Goal: Information Seeking & Learning: Check status

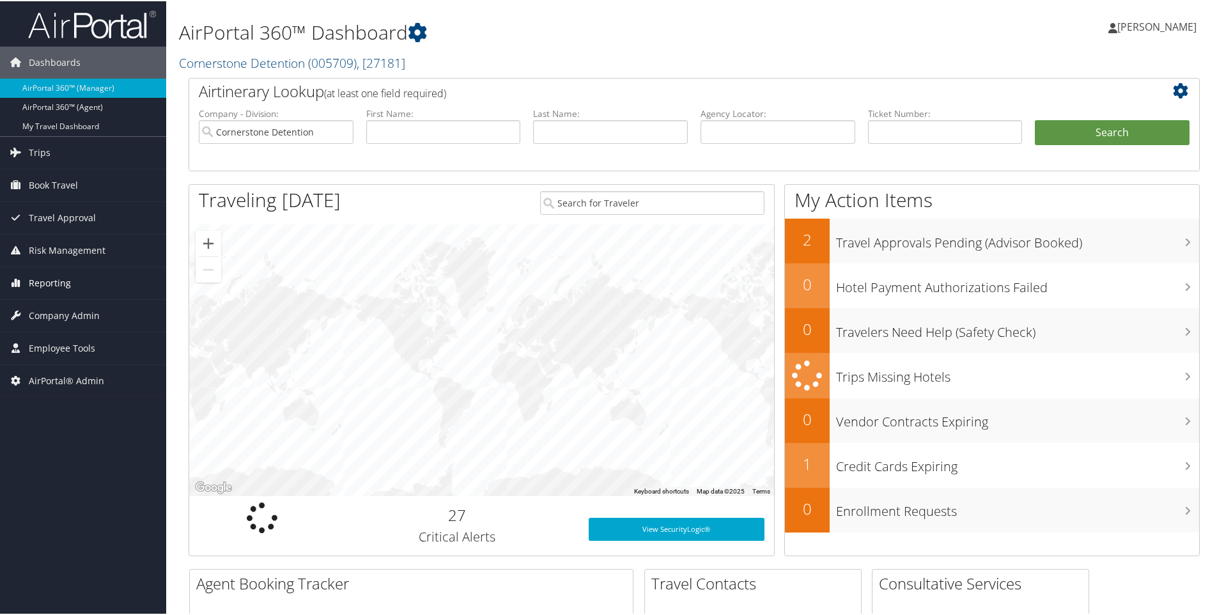
click at [43, 283] on span "Reporting" at bounding box center [50, 282] width 42 height 32
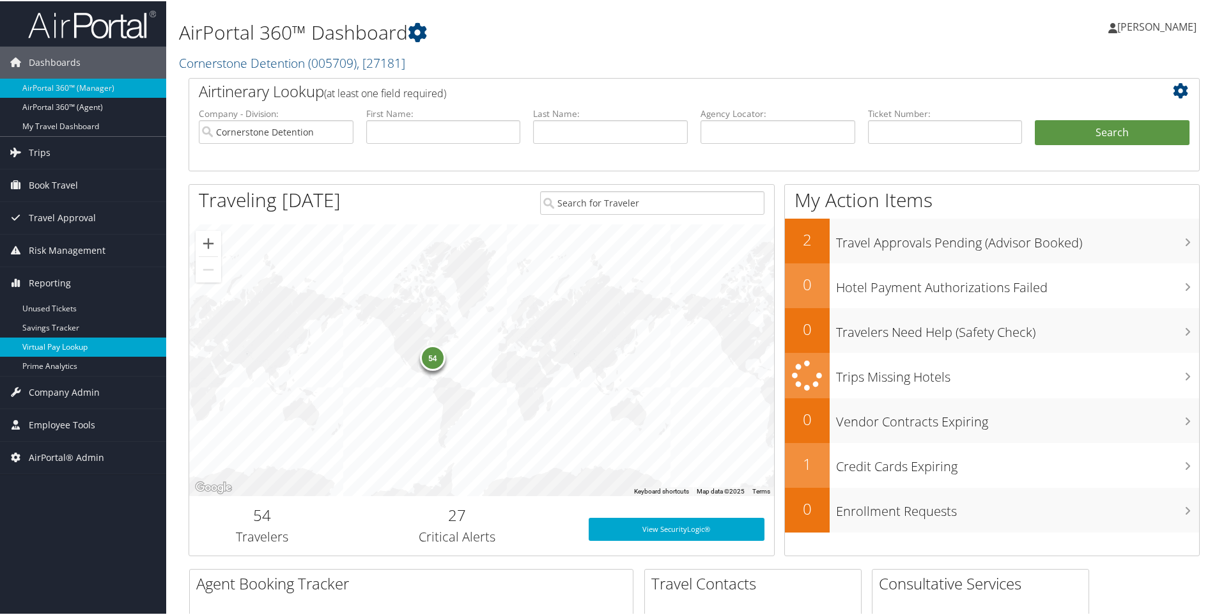
click at [75, 345] on link "Virtual Pay Lookup" at bounding box center [83, 345] width 166 height 19
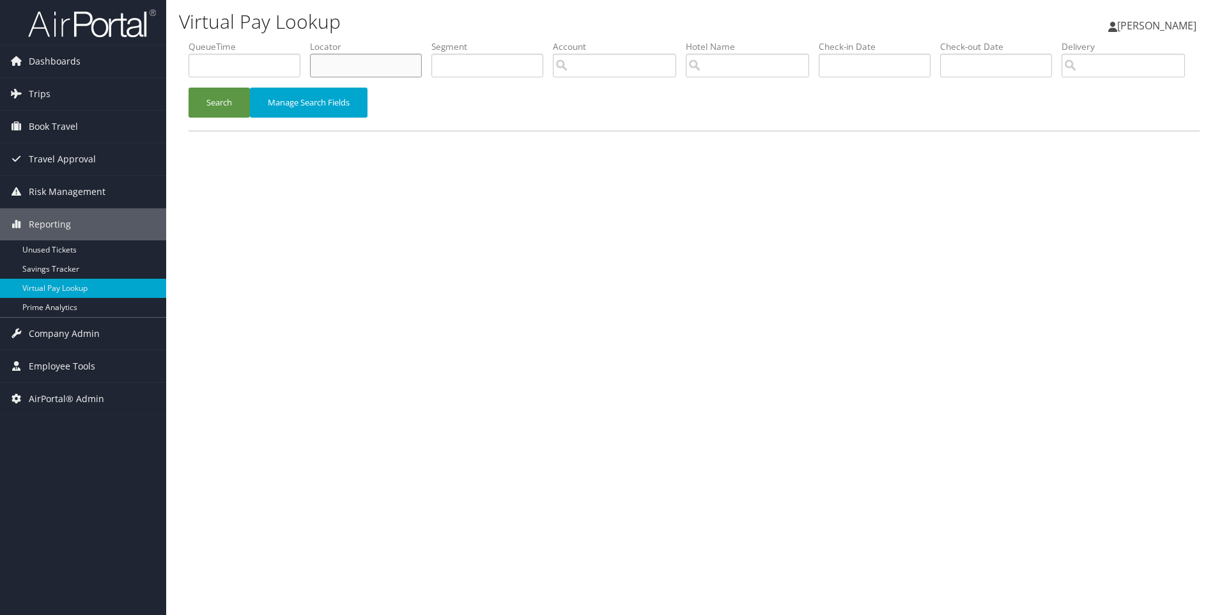
click at [363, 54] on input "text" at bounding box center [366, 66] width 112 height 24
click at [188, 88] on button "Search" at bounding box center [218, 103] width 61 height 30
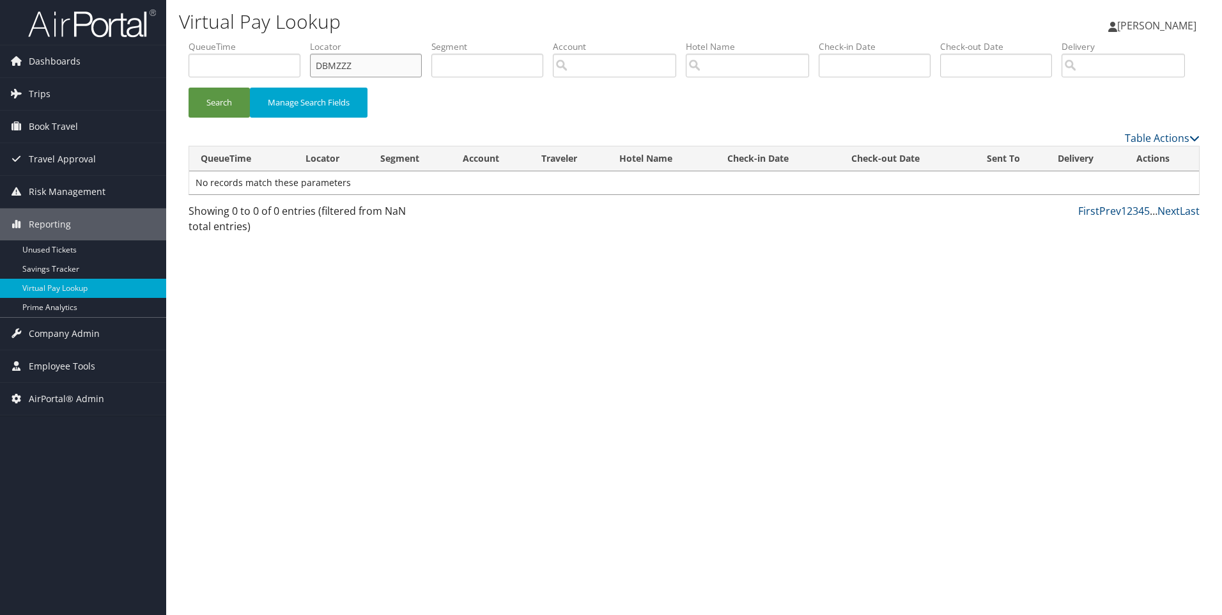
type input "DBMZZZ"
click at [188, 88] on button "Search" at bounding box center [218, 103] width 61 height 30
drag, startPoint x: 418, startPoint y: 66, endPoint x: 263, endPoint y: 47, distance: 155.7
click at [263, 40] on ul "QueueTime Locator DBMZZZ Segment Account Traveler Hotel Name Check-in Date Chec…" at bounding box center [693, 40] width 1011 height 0
click at [67, 98] on link "Trips" at bounding box center [83, 94] width 166 height 32
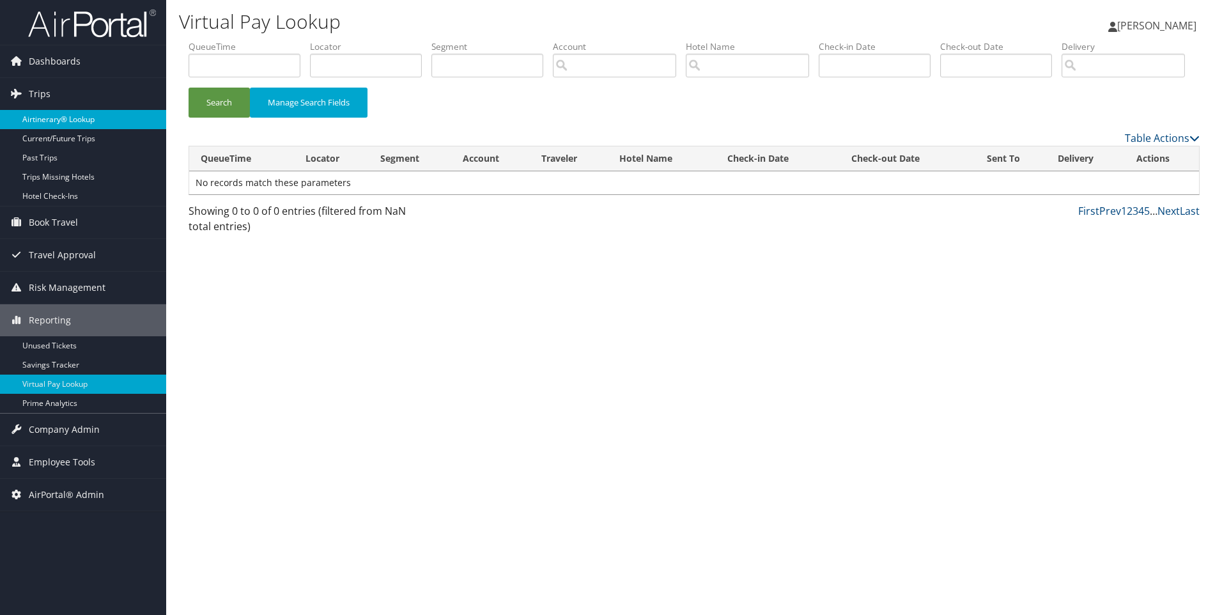
click at [72, 113] on link "Airtinerary® Lookup" at bounding box center [83, 119] width 166 height 19
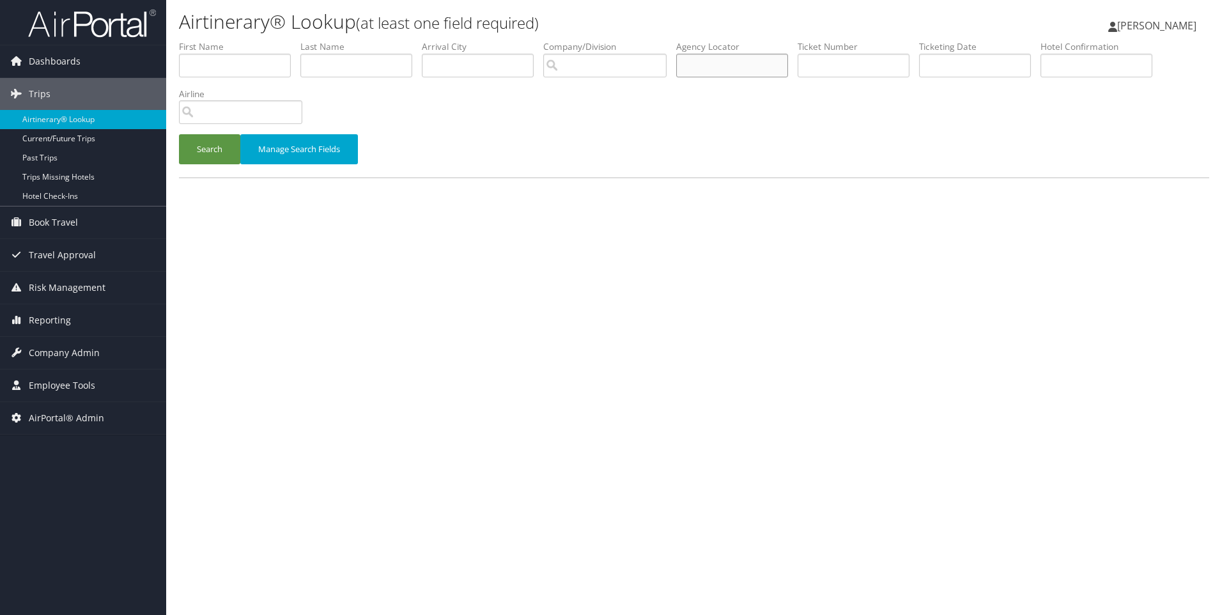
click at [710, 68] on input "text" at bounding box center [732, 66] width 112 height 24
type input "DMBZZZ"
click at [179, 134] on button "Search" at bounding box center [209, 149] width 61 height 30
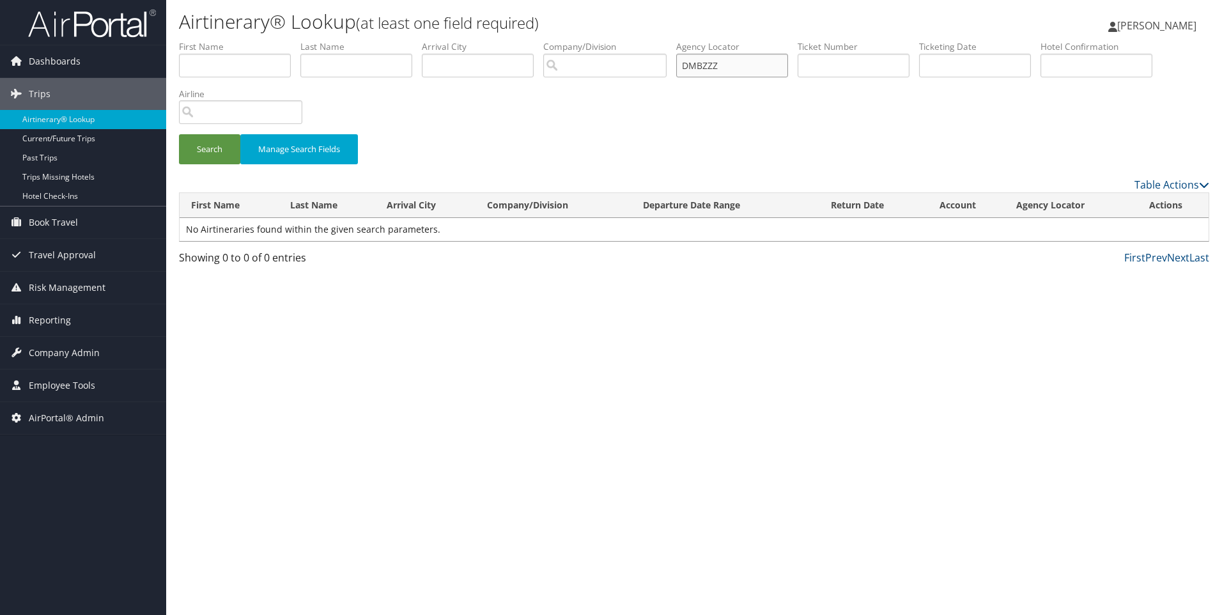
drag, startPoint x: 735, startPoint y: 65, endPoint x: 682, endPoint y: 50, distance: 55.6
click at [682, 40] on ul "First Name Last Name Departure City Arrival City Company/Division Airport/City …" at bounding box center [694, 40] width 1030 height 0
click at [201, 65] on input "text" at bounding box center [235, 66] width 112 height 24
type input "Neil"
click at [400, 51] on label "Last Name" at bounding box center [360, 46] width 121 height 13
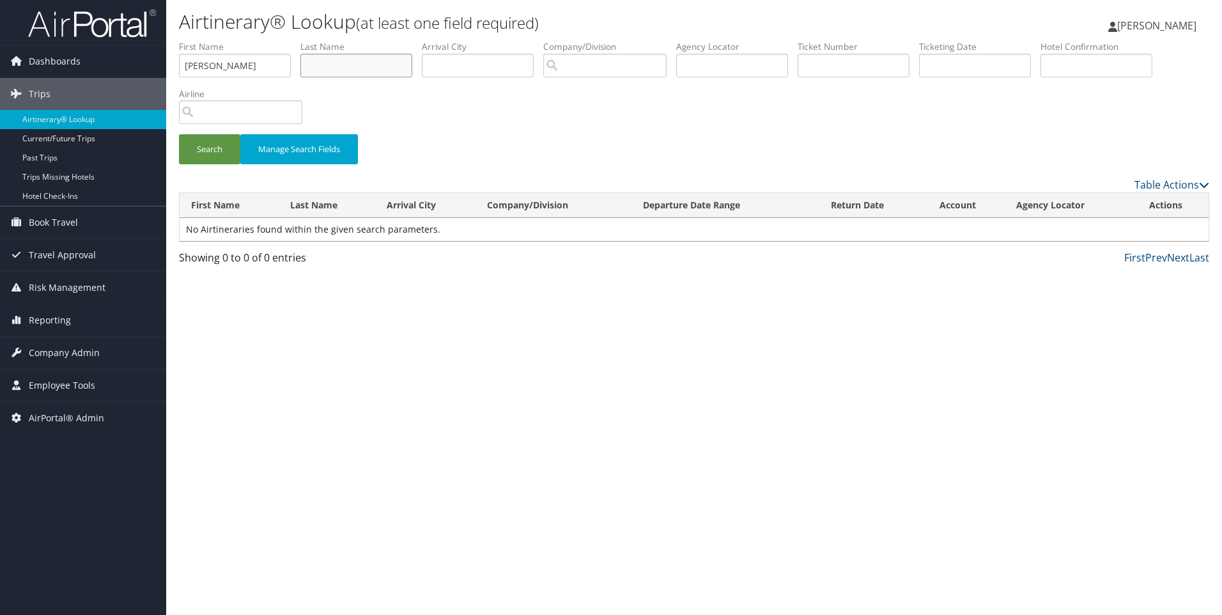
click at [385, 55] on input "text" at bounding box center [356, 66] width 112 height 24
type input "McNew"
click at [179, 134] on button "Search" at bounding box center [209, 149] width 61 height 30
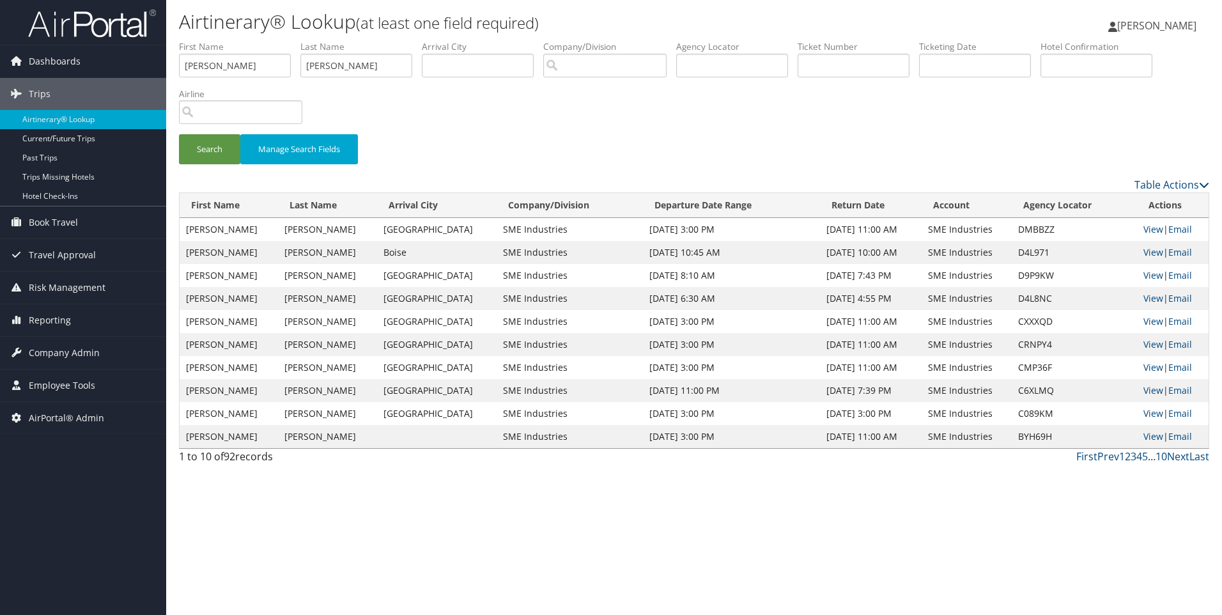
click at [1036, 232] on td "DMBBZZ" at bounding box center [1073, 229] width 125 height 23
copy td "DMBBZZ"
click at [1143, 229] on link "View" at bounding box center [1153, 229] width 20 height 12
copy td "DMBBZZ"
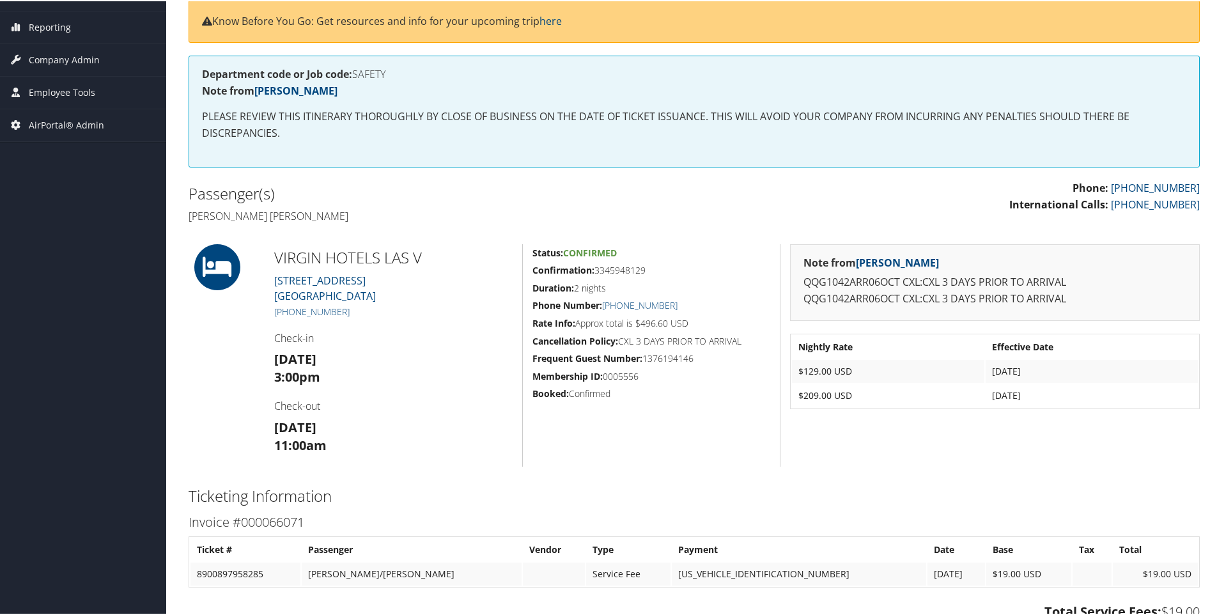
scroll to position [204, 0]
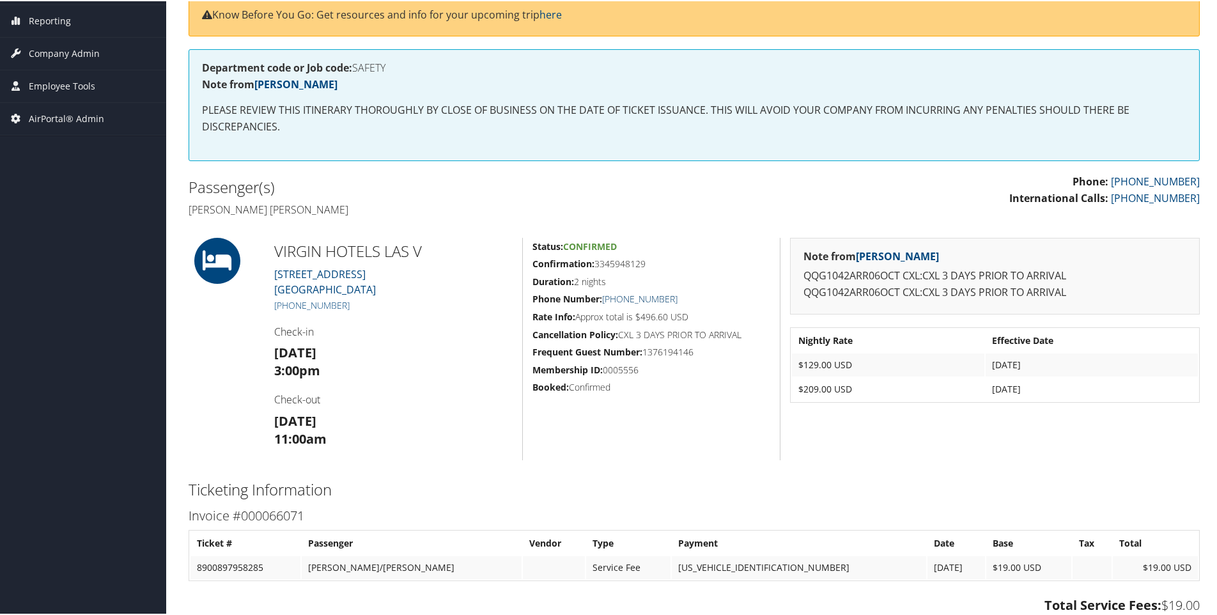
drag, startPoint x: 707, startPoint y: 288, endPoint x: 605, endPoint y: 293, distance: 102.4
click at [605, 293] on div "Status: Confirmed Confirmation: 3345948129 Duration: 2 nights Phone Number: +1 …" at bounding box center [651, 347] width 258 height 222
copy link "+1 (702) 693-5000"
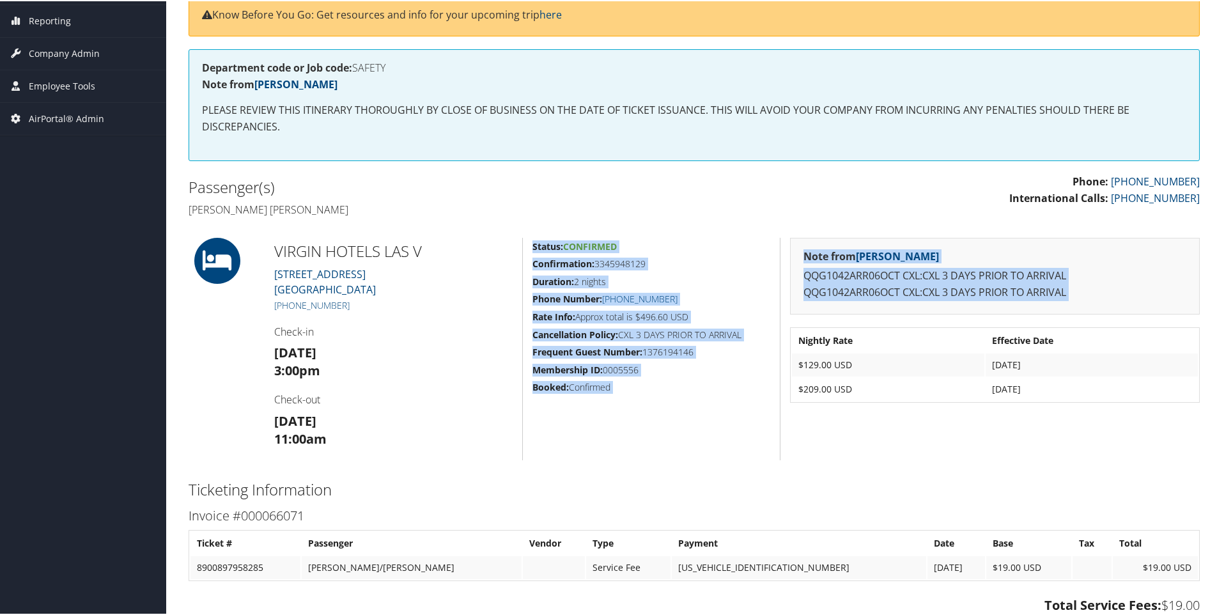
drag, startPoint x: 1196, startPoint y: 405, endPoint x: 326, endPoint y: 438, distance: 870.9
click at [326, 438] on div "VIRGIN HOTELS LAS V 4455 Paradise Road Las Vegas NV 89169 +1 (702) 693-5000 Che…" at bounding box center [694, 347] width 1030 height 222
